Goal: Information Seeking & Learning: Check status

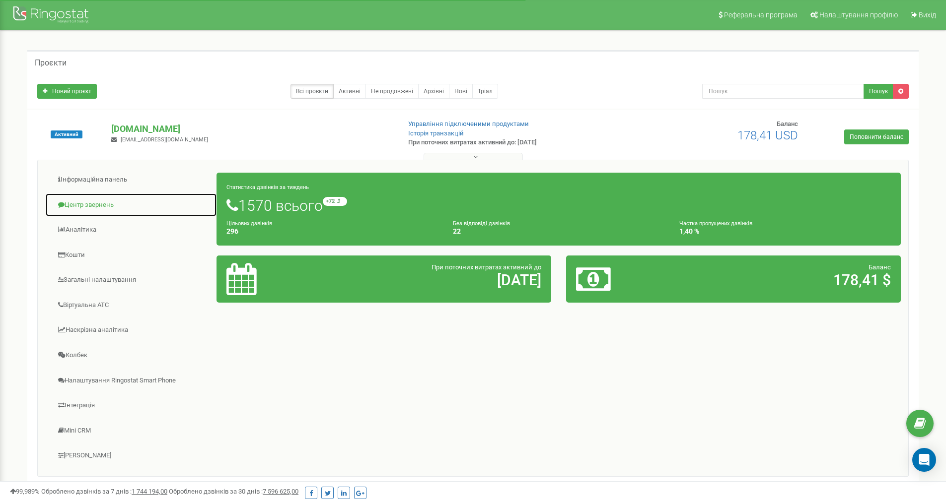
click at [92, 204] on link "Центр звернень" at bounding box center [131, 205] width 172 height 24
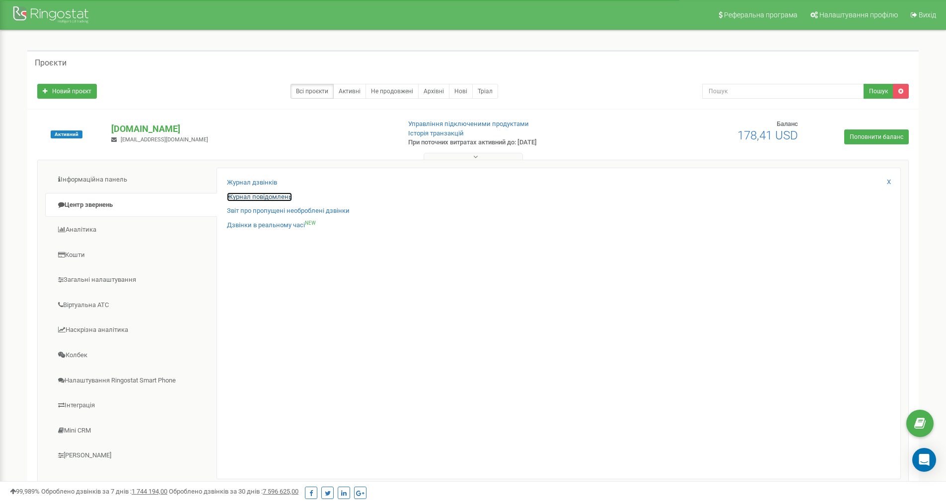
click at [266, 195] on link "Журнал повідомлень" at bounding box center [259, 197] width 65 height 9
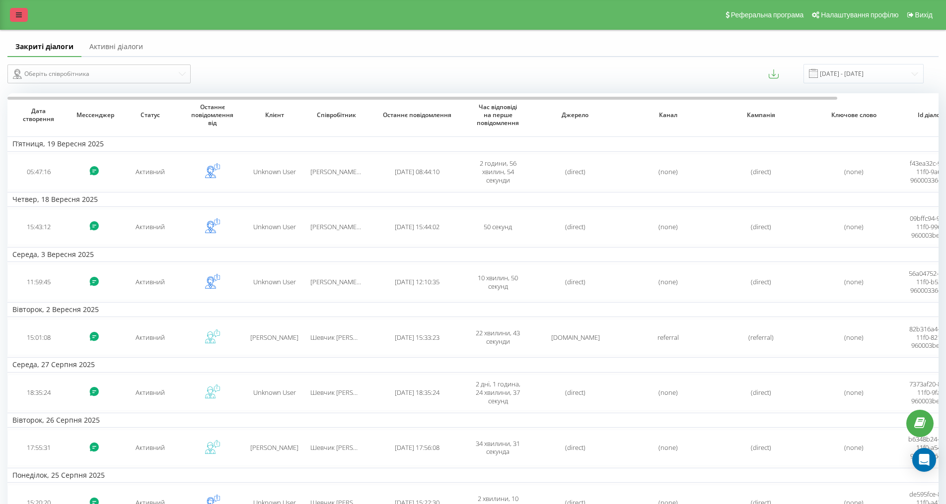
click at [19, 17] on icon at bounding box center [19, 14] width 6 height 7
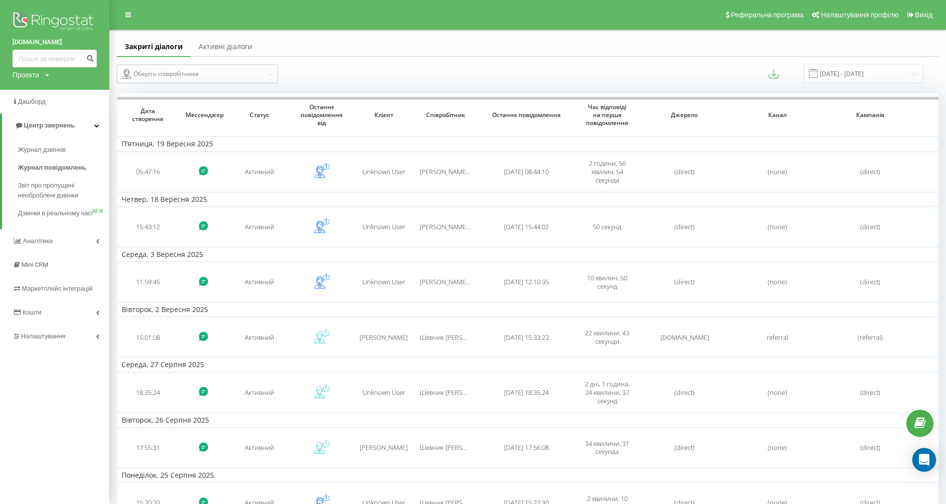
click at [217, 46] on link "Активні діалоги" at bounding box center [225, 47] width 69 height 20
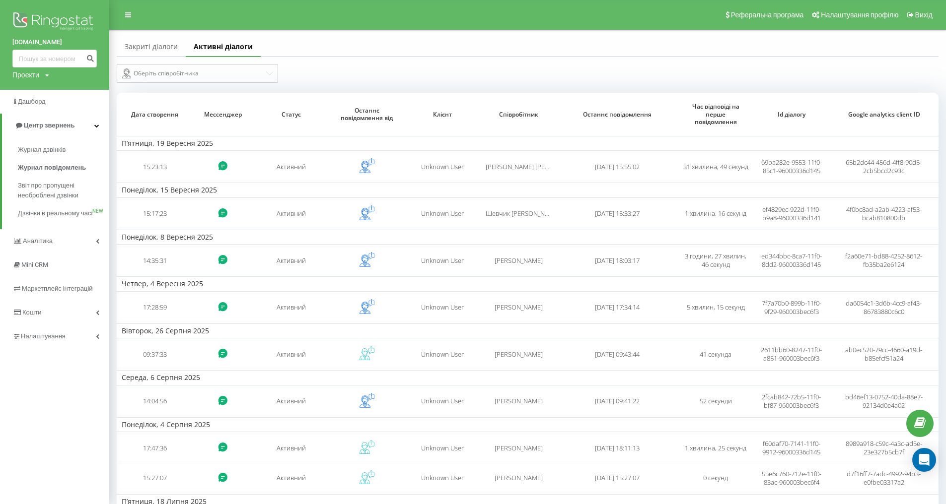
click at [156, 46] on link "Закриті діалоги" at bounding box center [151, 47] width 69 height 20
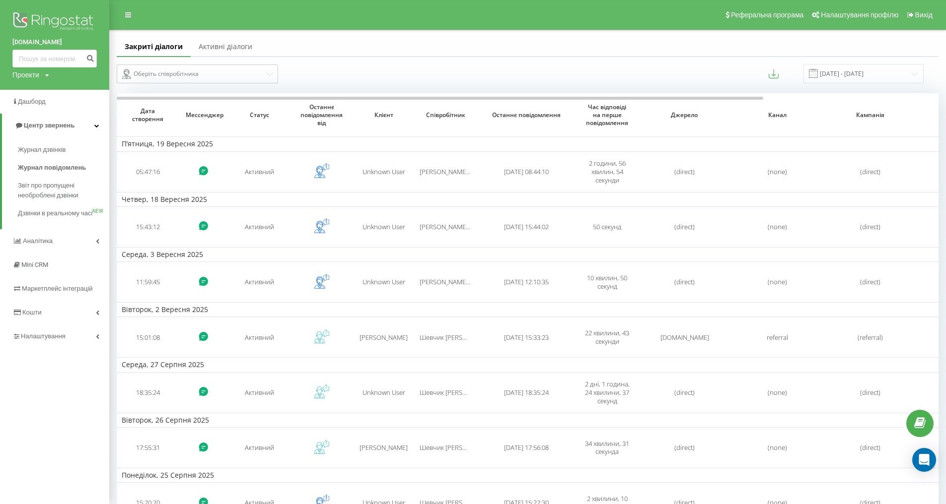
click at [210, 50] on link "Активні діалоги" at bounding box center [225, 47] width 69 height 20
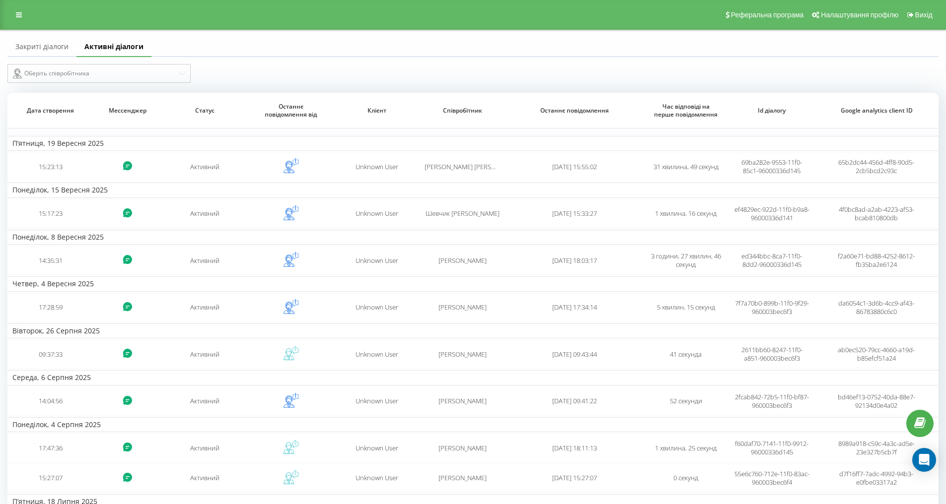
click at [43, 43] on link "Закриті діалоги" at bounding box center [41, 47] width 69 height 20
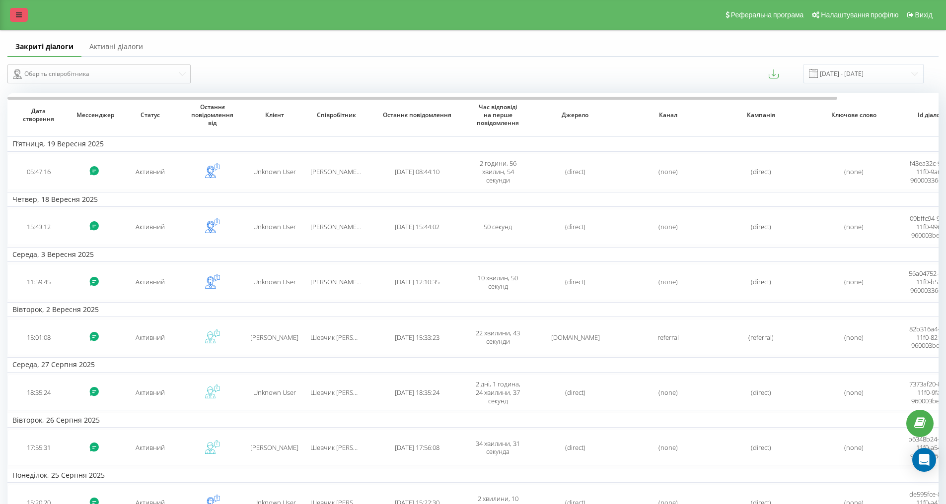
click at [10, 19] on link at bounding box center [19, 15] width 18 height 14
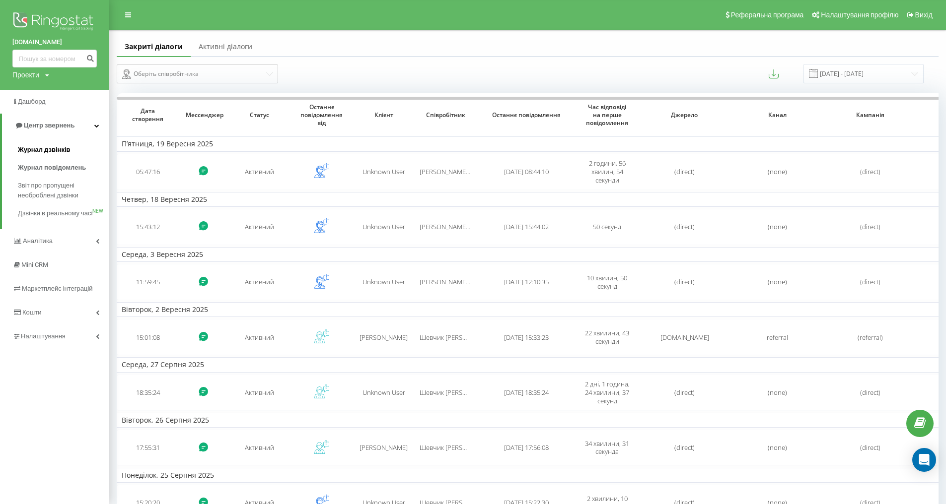
click at [45, 150] on span "Журнал дзвінків" at bounding box center [44, 150] width 53 height 10
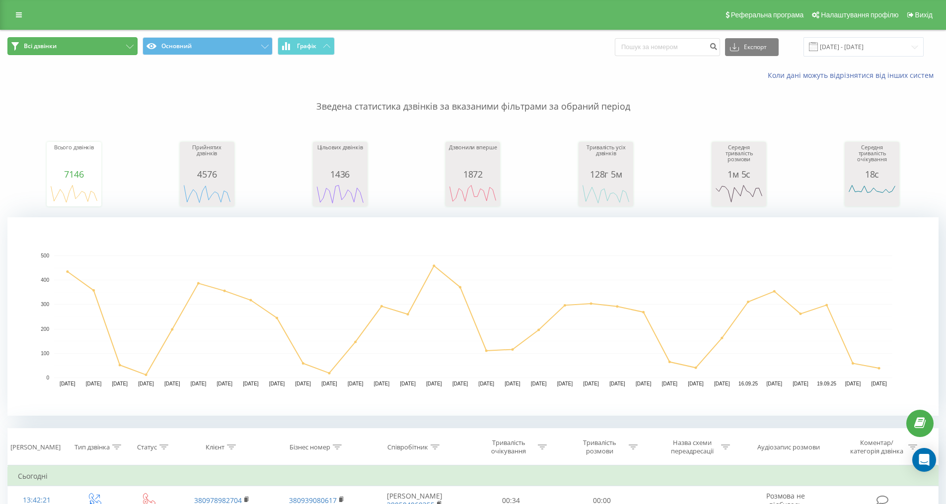
click at [130, 47] on icon at bounding box center [129, 47] width 7 height 4
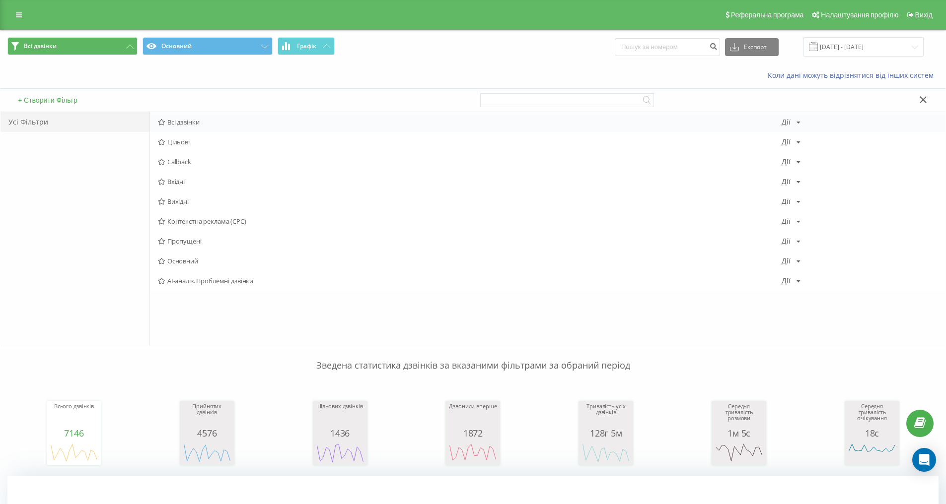
click at [182, 123] on span "Всі дзвінки" at bounding box center [469, 122] width 623 height 7
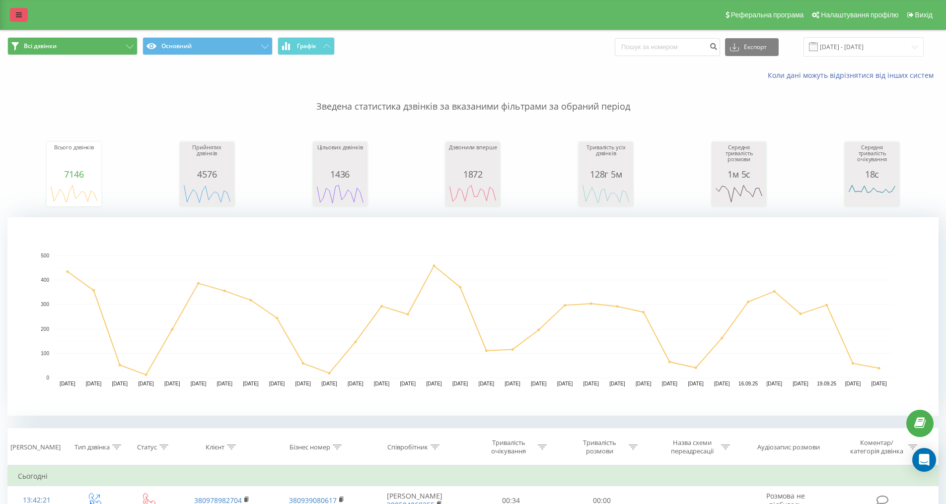
click at [20, 20] on link at bounding box center [19, 15] width 18 height 14
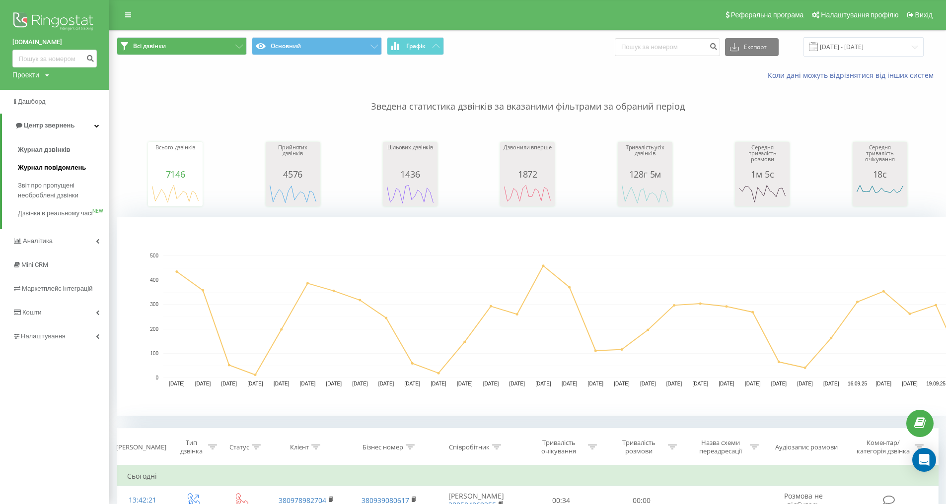
click at [59, 171] on span "Журнал повідомлень" at bounding box center [52, 168] width 68 height 10
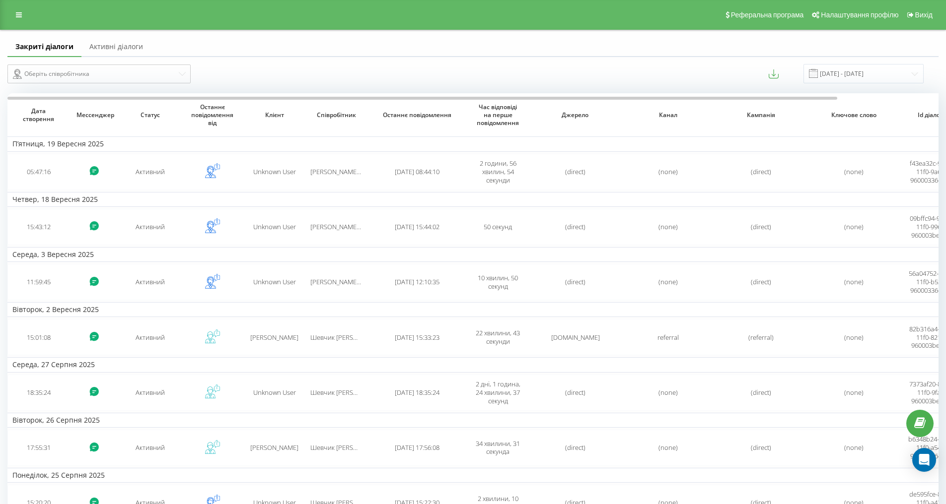
click at [135, 49] on link "Активні діалоги" at bounding box center [115, 47] width 69 height 20
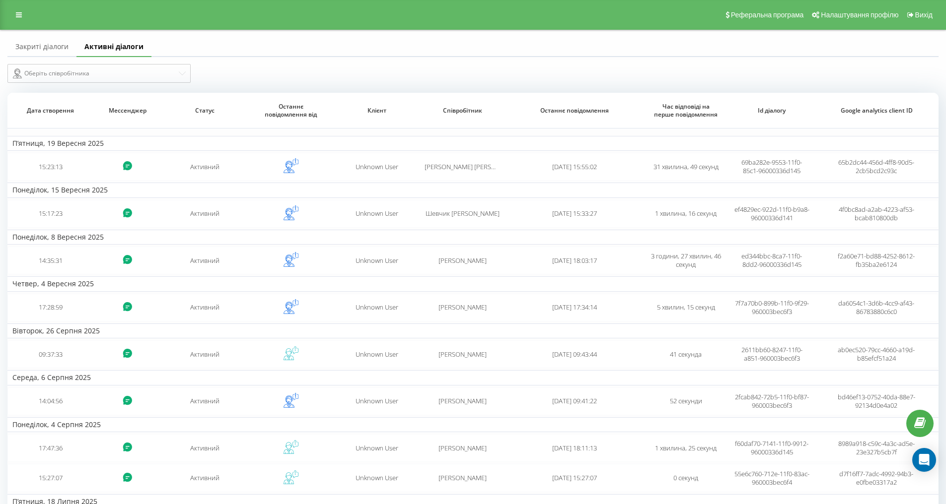
click at [50, 47] on link "Закриті діалоги" at bounding box center [41, 47] width 69 height 20
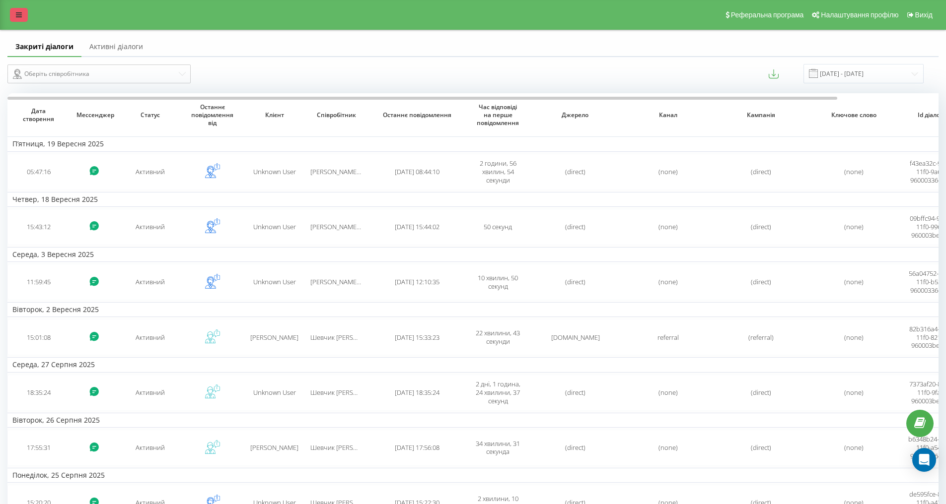
click at [22, 19] on link at bounding box center [19, 15] width 18 height 14
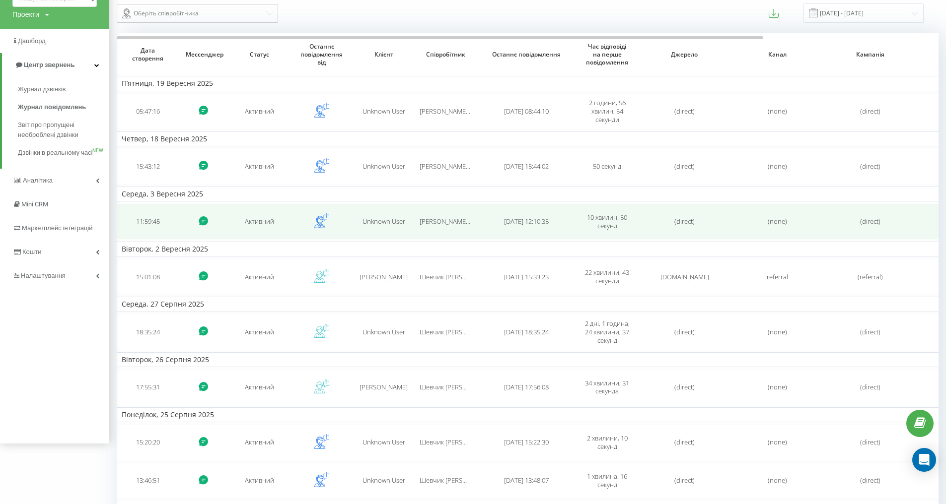
scroll to position [0, 6]
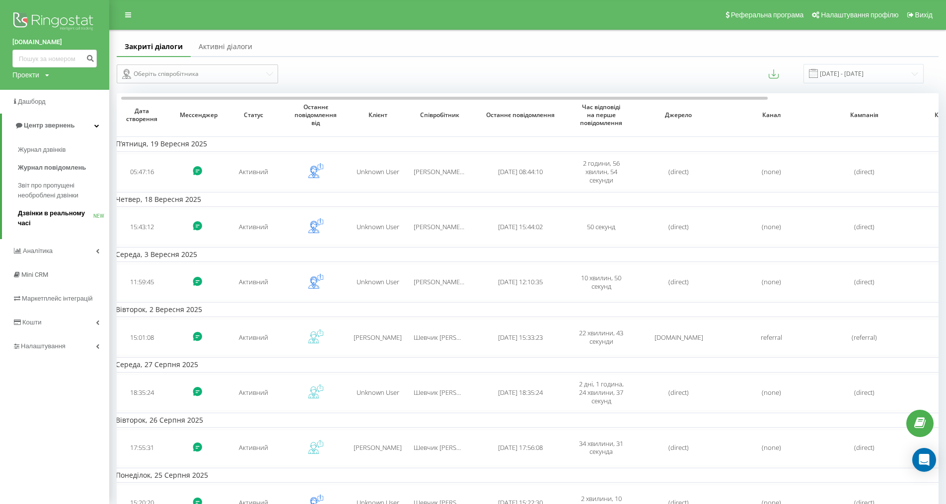
click at [46, 211] on span "Дзвінки в реальному часі" at bounding box center [55, 218] width 75 height 20
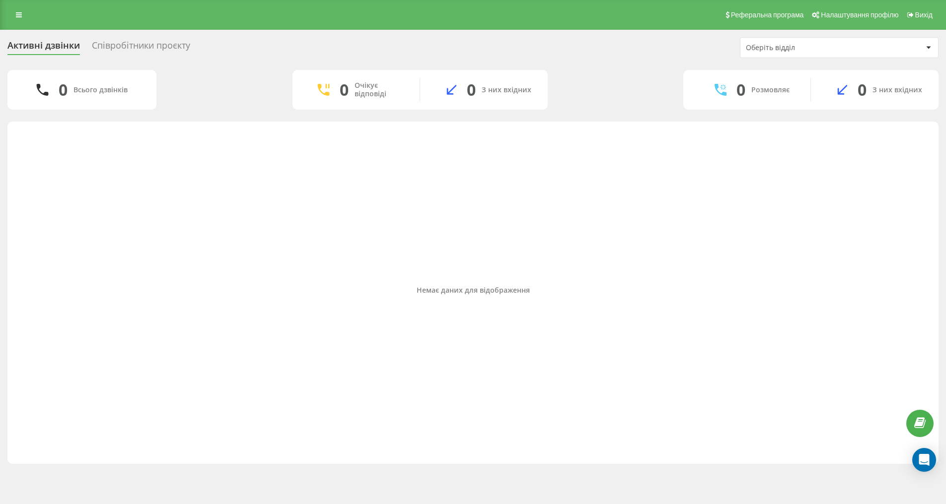
click at [16, 23] on div "Реферальна програма Налаштування профілю Вихід" at bounding box center [473, 15] width 946 height 30
click at [18, 14] on icon at bounding box center [19, 14] width 6 height 7
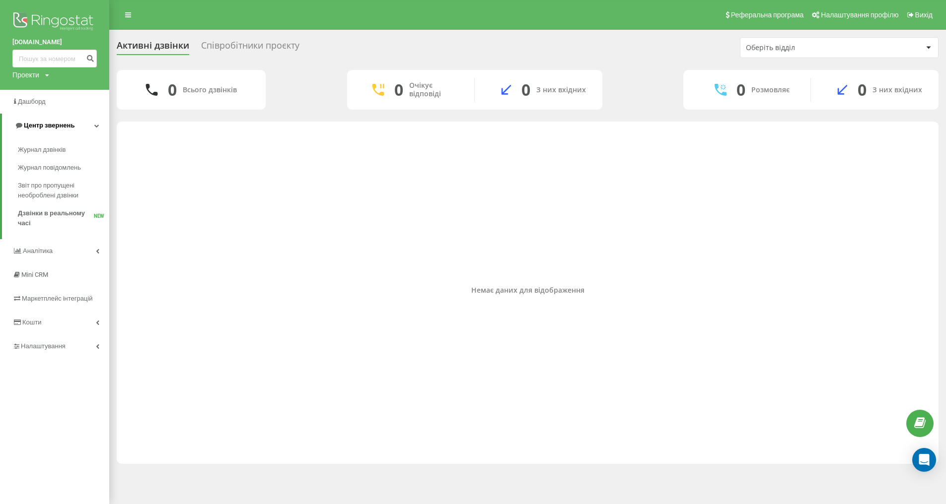
click at [59, 125] on span "Центр звернень" at bounding box center [49, 125] width 51 height 7
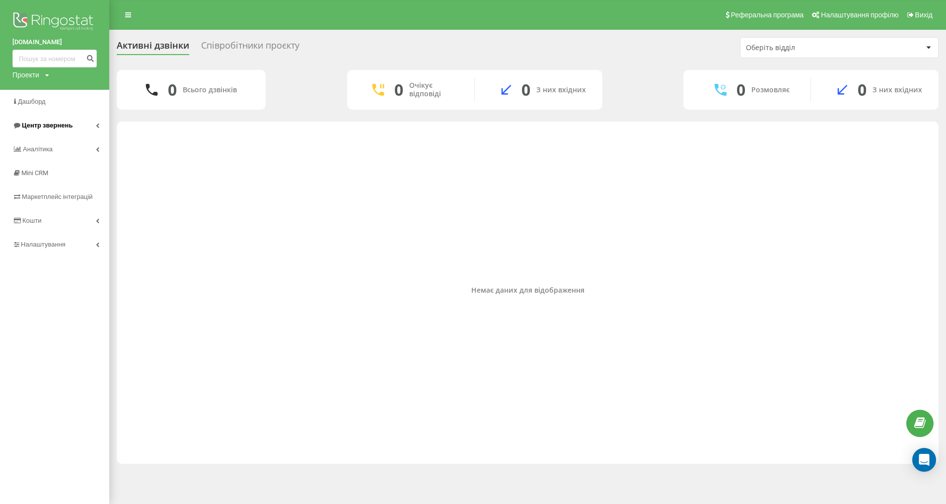
click at [52, 130] on span "Центр звернень" at bounding box center [42, 126] width 60 height 10
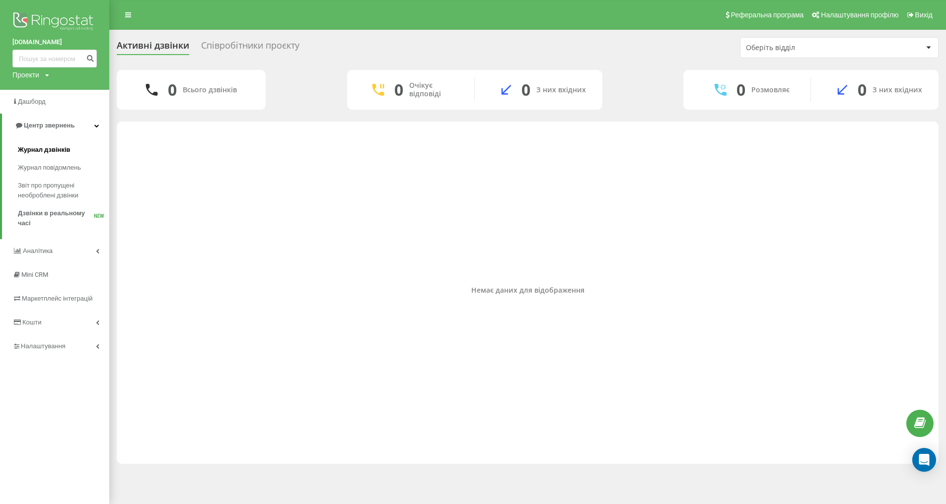
click at [51, 149] on span "Журнал дзвінків" at bounding box center [44, 150] width 53 height 10
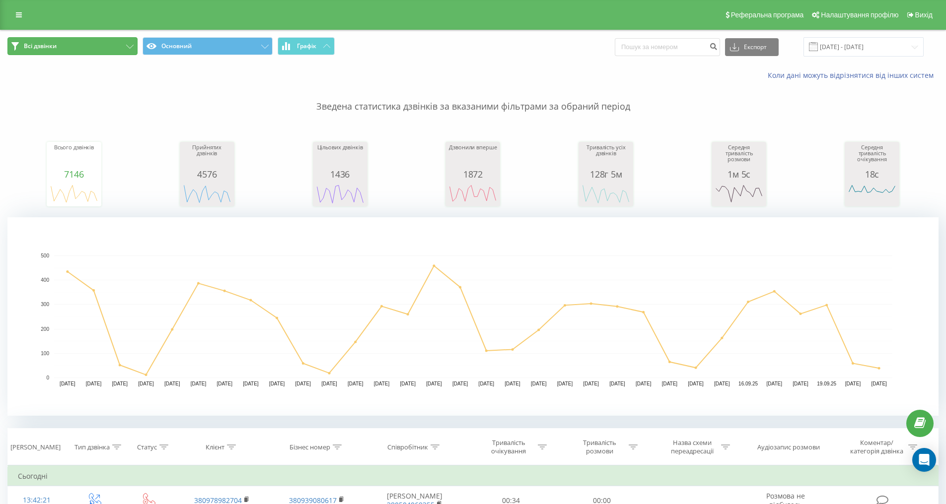
click at [110, 48] on button "Всі дзвінки" at bounding box center [72, 46] width 130 height 18
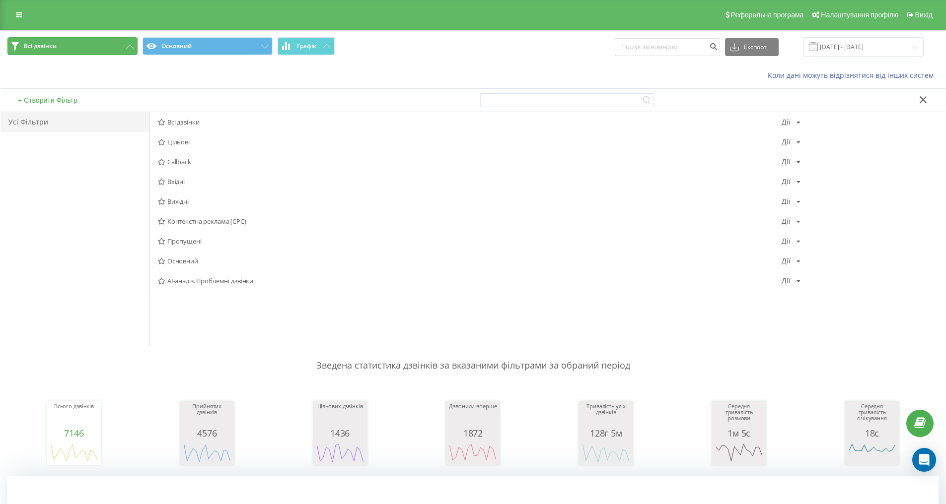
click at [109, 50] on button "Всі дзвінки" at bounding box center [72, 46] width 130 height 18
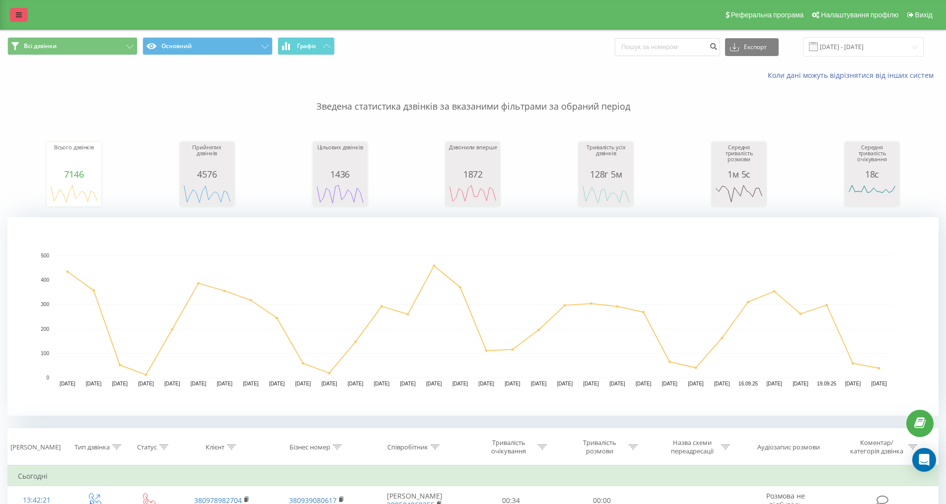
click at [16, 17] on icon at bounding box center [19, 14] width 6 height 7
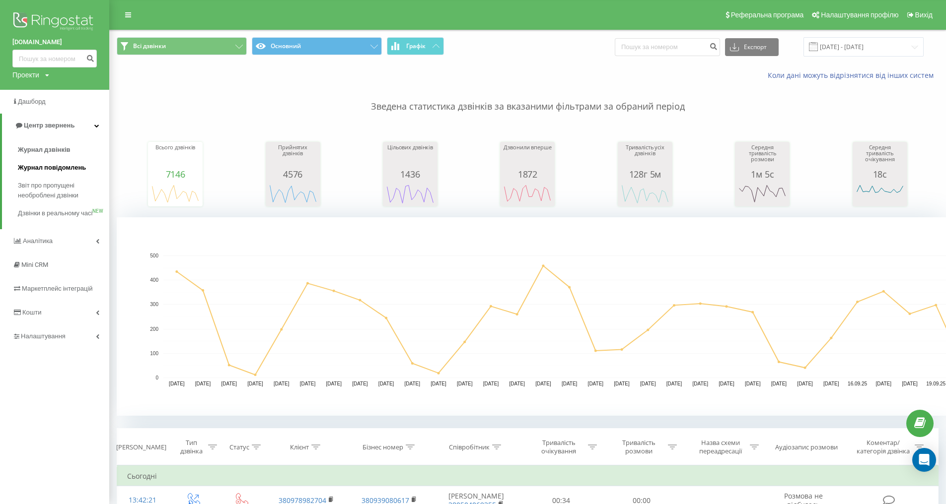
click at [48, 168] on span "Журнал повідомлень" at bounding box center [52, 168] width 68 height 10
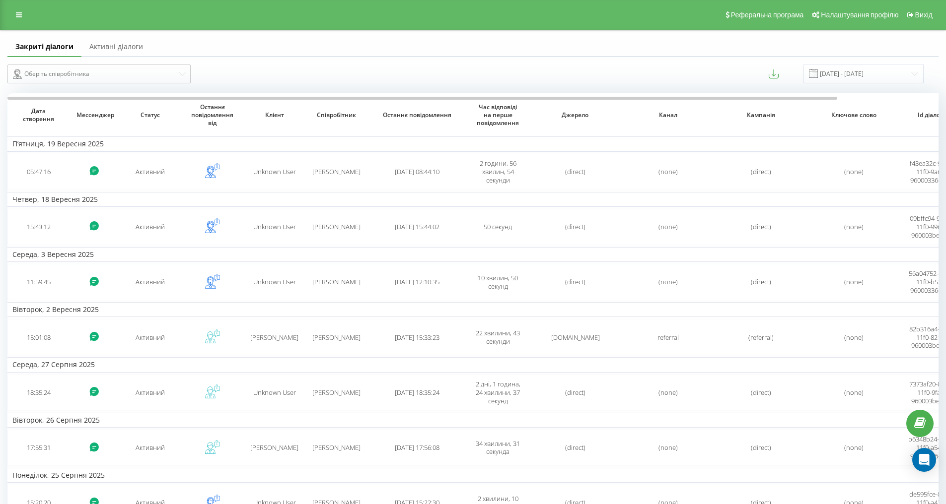
click at [130, 45] on link "Активні діалоги" at bounding box center [115, 47] width 69 height 20
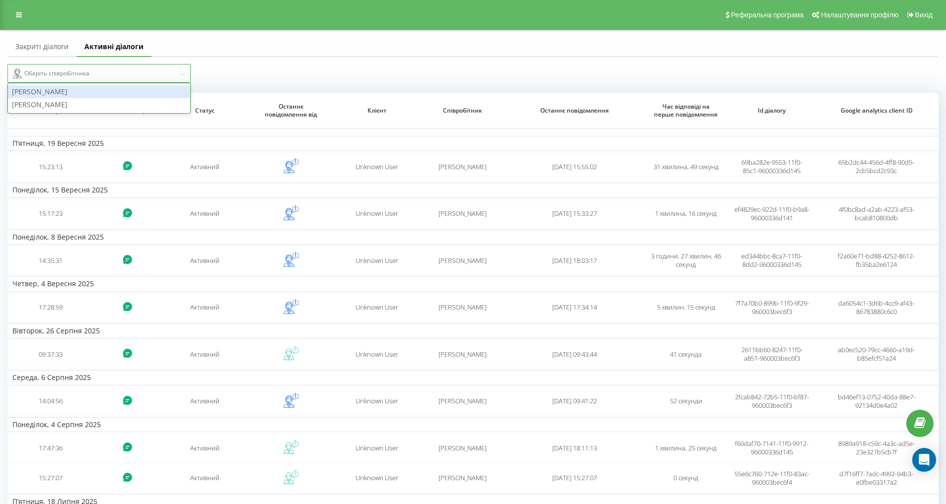
click at [120, 77] on div "Оберіть співробітника" at bounding box center [95, 74] width 164 height 12
click at [82, 99] on div "[PERSON_NAME]" at bounding box center [99, 104] width 182 height 13
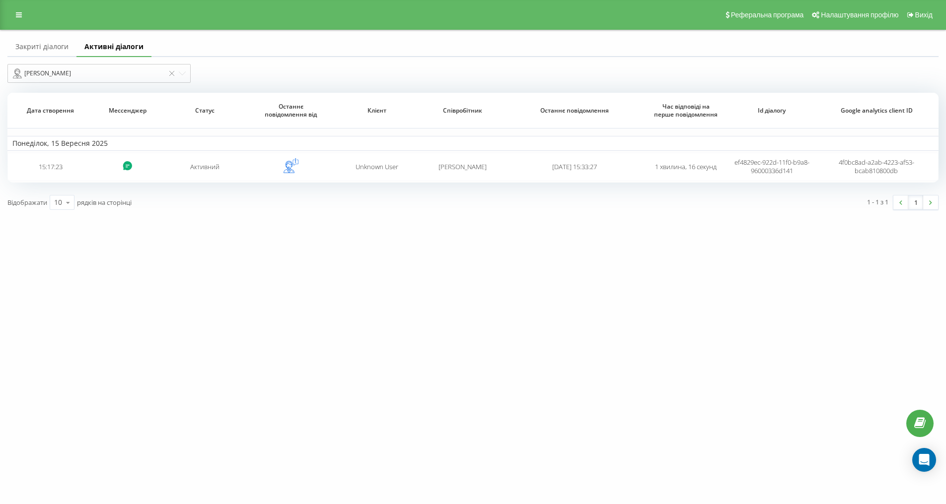
click at [438, 338] on div "[DOMAIN_NAME] Проекти [DOMAIN_NAME] [DOMAIN_NAME] Дашборд Центр звернень Журнал…" at bounding box center [473, 252] width 946 height 504
